Goal: Task Accomplishment & Management: Manage account settings

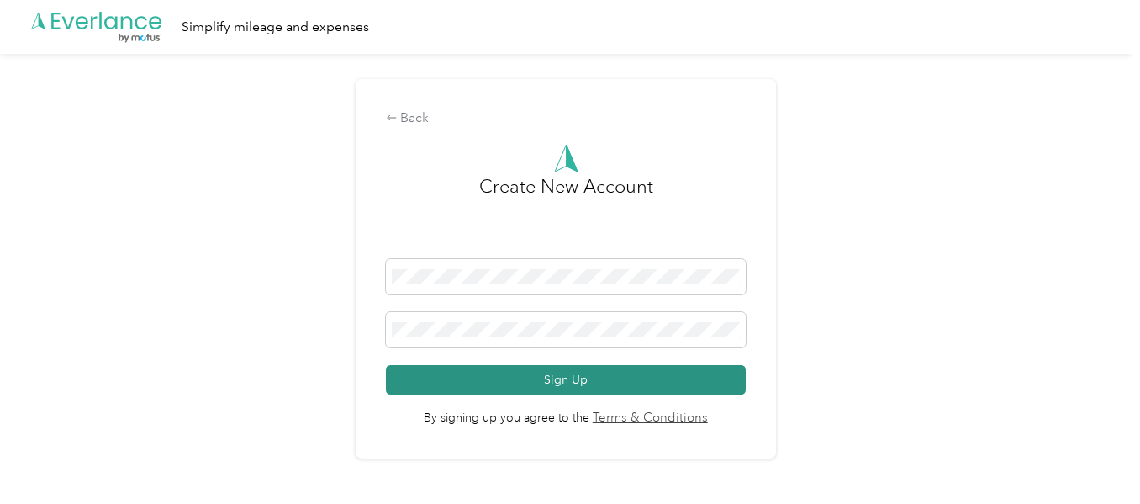
click at [583, 391] on button "Sign Up" at bounding box center [566, 379] width 360 height 29
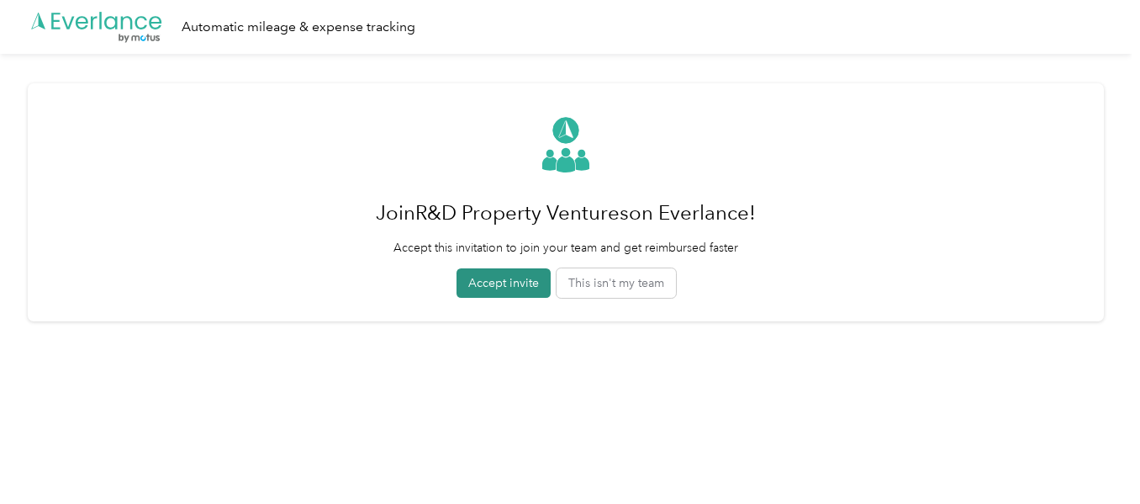
click at [498, 284] on button "Accept invite" at bounding box center [503, 282] width 94 height 29
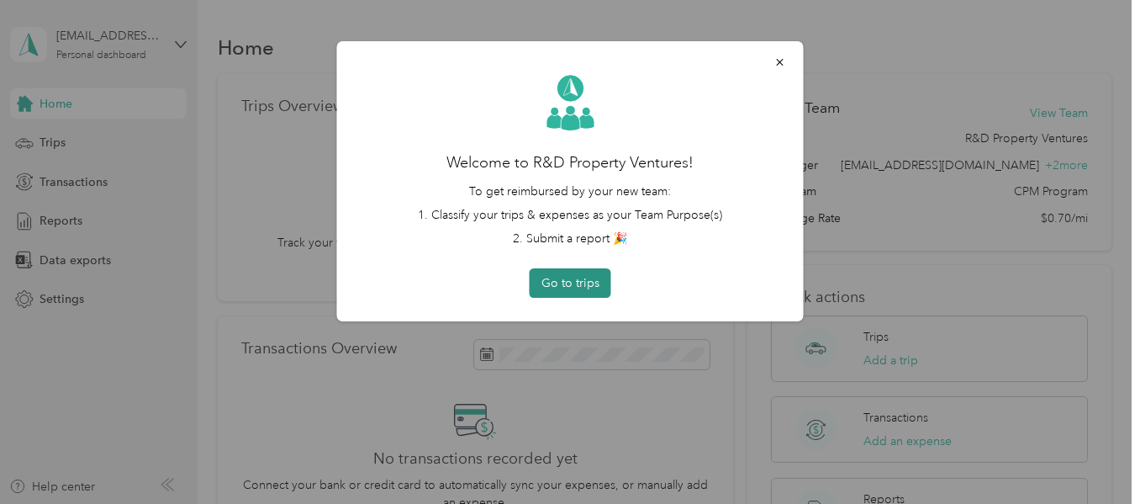
click at [572, 281] on button "Go to trips" at bounding box center [571, 282] width 82 height 29
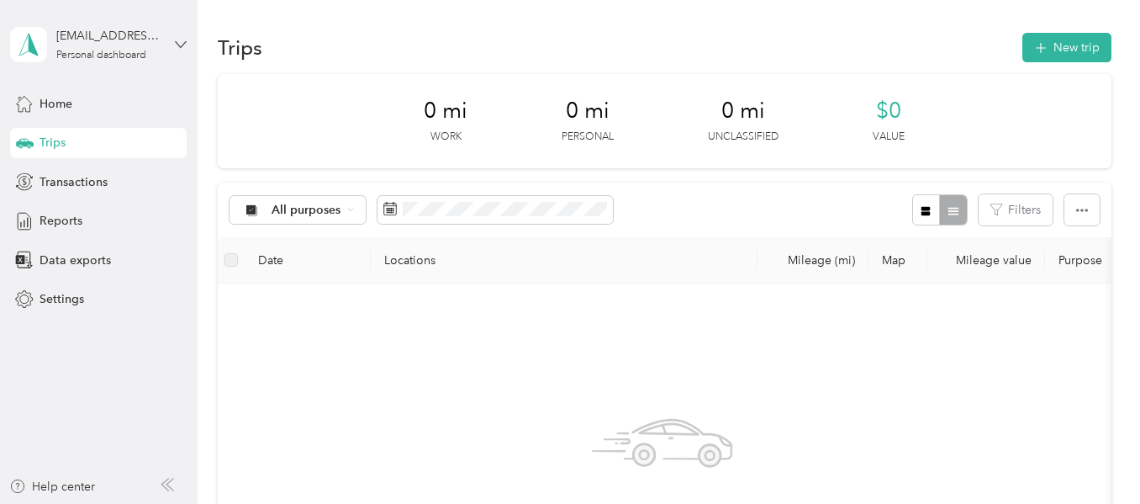
click at [179, 42] on icon at bounding box center [181, 45] width 12 height 12
click at [58, 140] on div "Log out" at bounding box center [57, 138] width 65 height 18
